Goal: Task Accomplishment & Management: Manage account settings

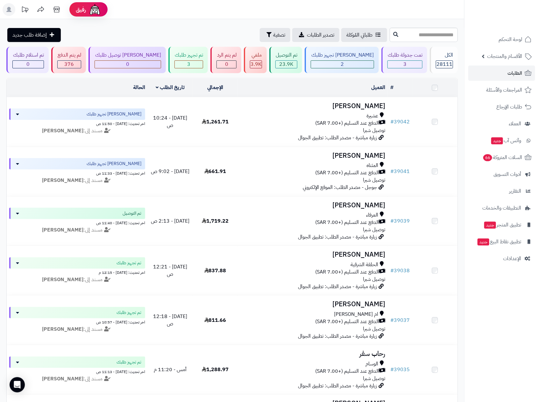
click at [519, 69] on span "الطلبات" at bounding box center [514, 73] width 15 height 9
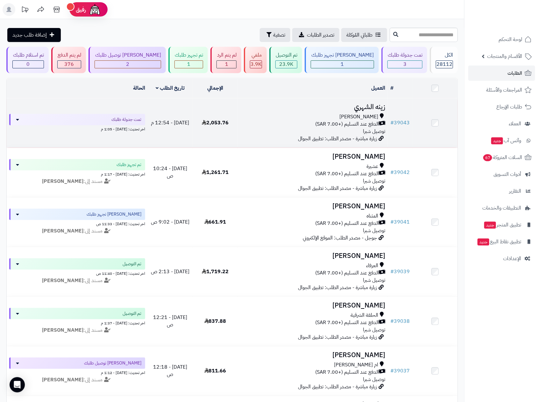
click at [344, 114] on div "[PERSON_NAME]" at bounding box center [312, 116] width 145 height 7
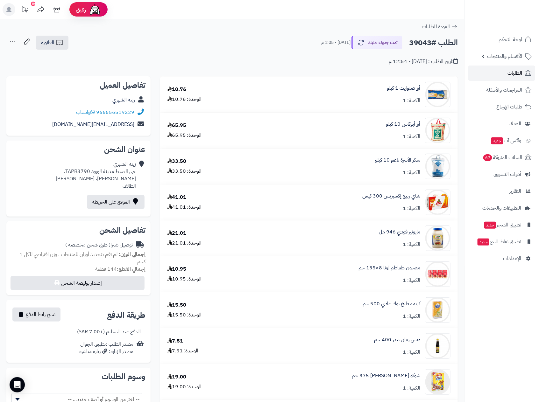
click at [509, 73] on span "الطلبات" at bounding box center [514, 73] width 15 height 9
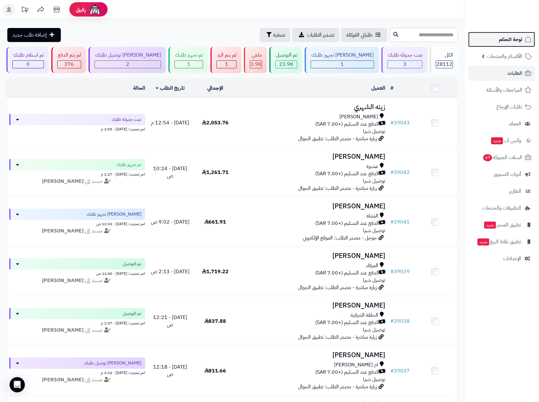
click at [517, 40] on span "لوحة التحكم" at bounding box center [510, 39] width 23 height 9
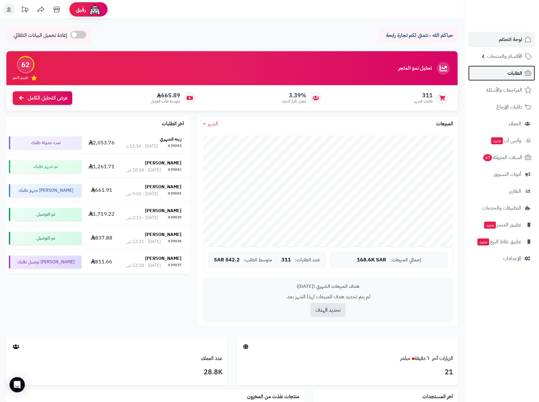
click at [520, 70] on span "الطلبات" at bounding box center [514, 73] width 15 height 9
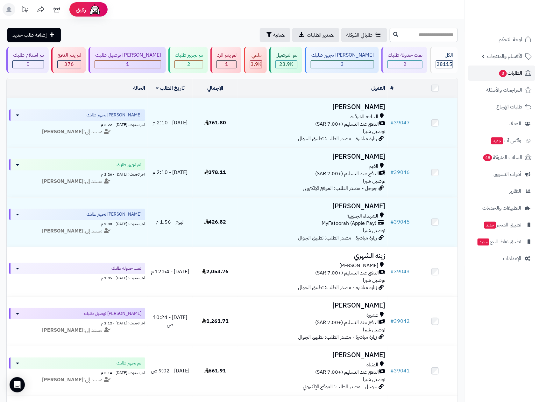
click at [511, 76] on span "الطلبات 3" at bounding box center [510, 73] width 24 height 9
click at [513, 72] on span "الطلبات 3" at bounding box center [510, 73] width 24 height 9
